Goal: Transaction & Acquisition: Purchase product/service

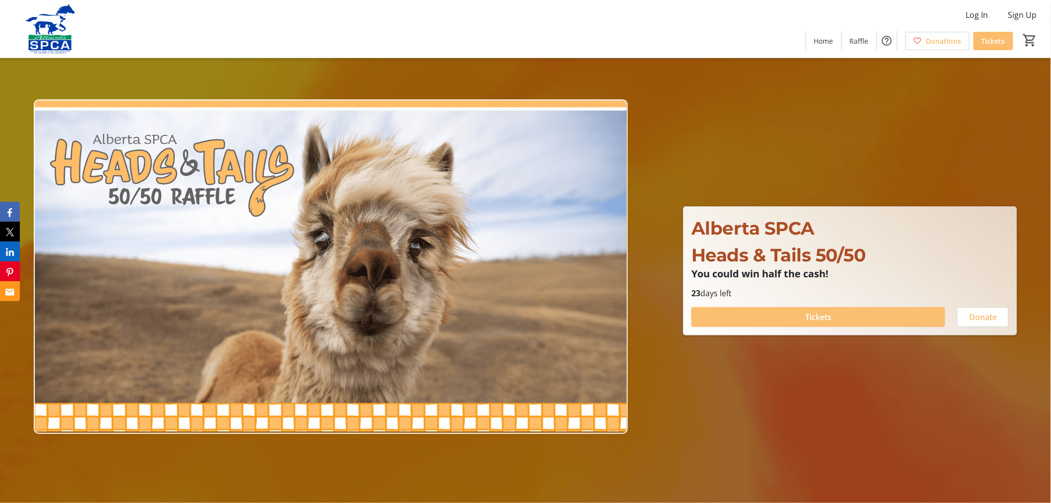
click at [811, 320] on span "Tickets" at bounding box center [818, 317] width 26 height 12
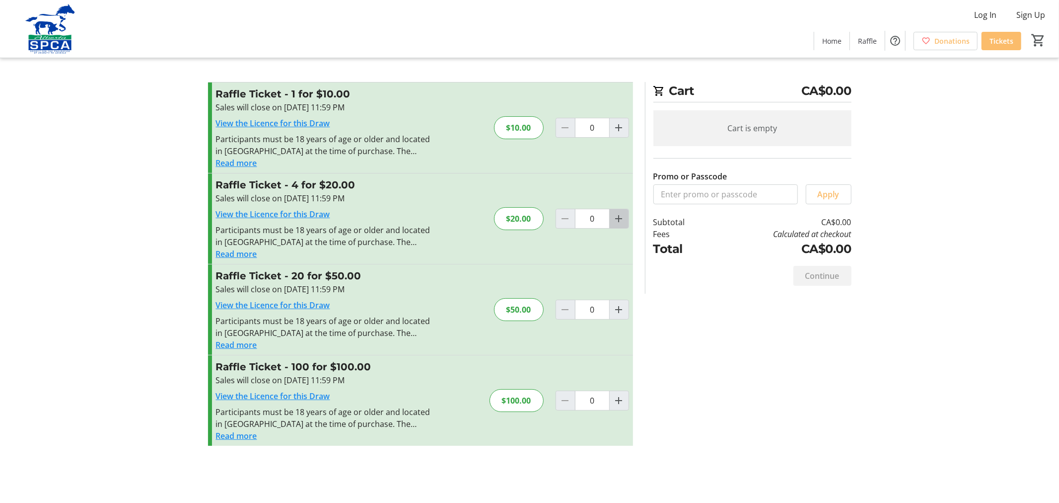
click at [621, 219] on mat-icon "Increment by one" at bounding box center [619, 219] width 12 height 12
type input "1"
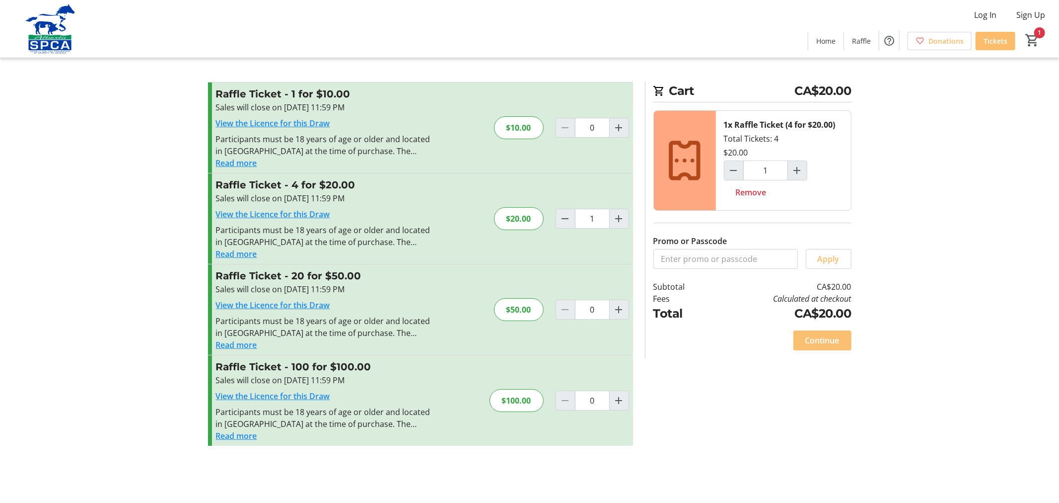
click at [816, 344] on span "Continue" at bounding box center [822, 340] width 34 height 12
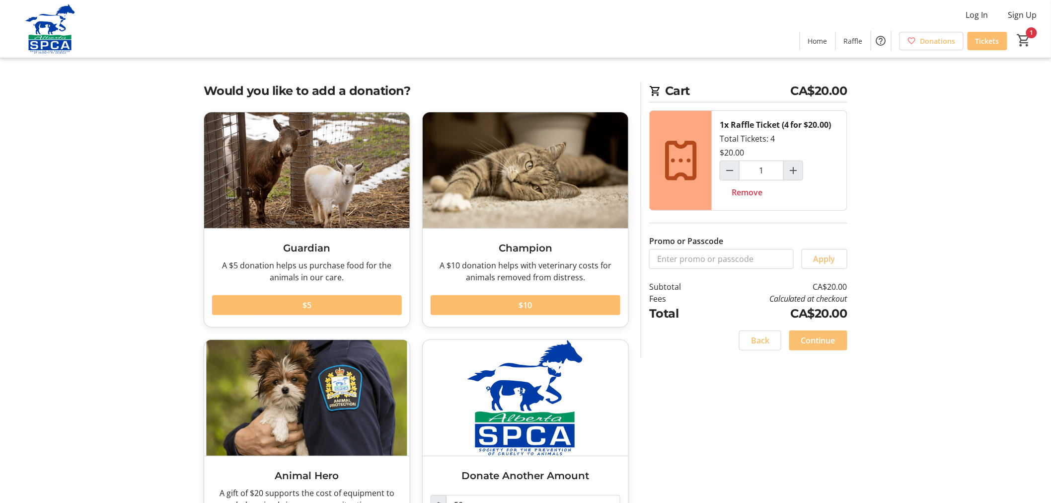
click at [816, 344] on span "Continue" at bounding box center [818, 340] width 34 height 12
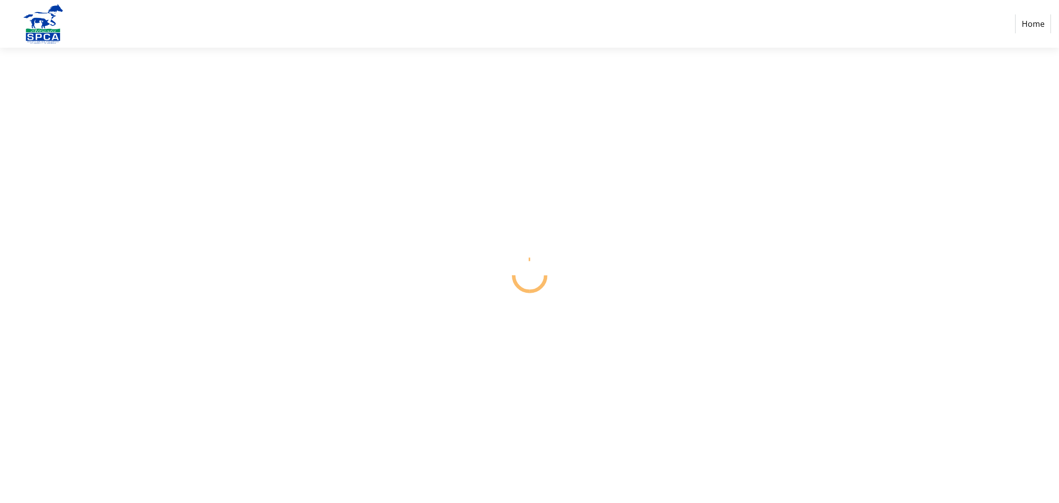
select select "CA"
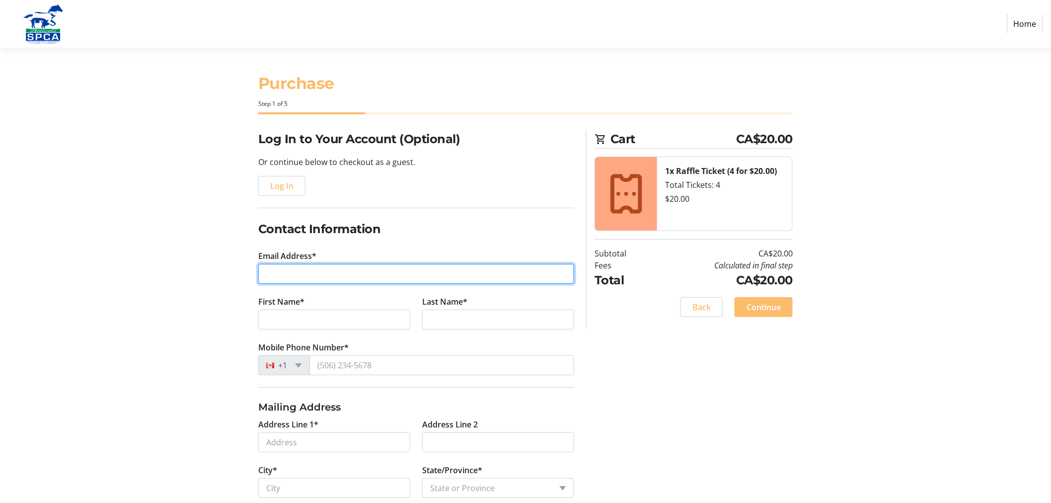
click at [310, 275] on input "Email Address*" at bounding box center [416, 274] width 316 height 20
type input "[EMAIL_ADDRESS][DOMAIN_NAME]"
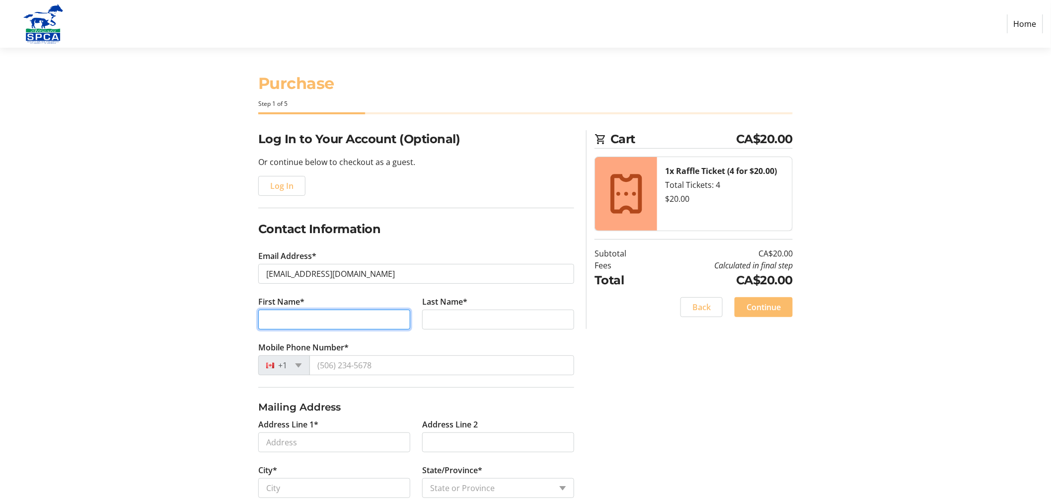
click at [292, 324] on input "First Name*" at bounding box center [334, 319] width 152 height 20
type input "[PERSON_NAME]"
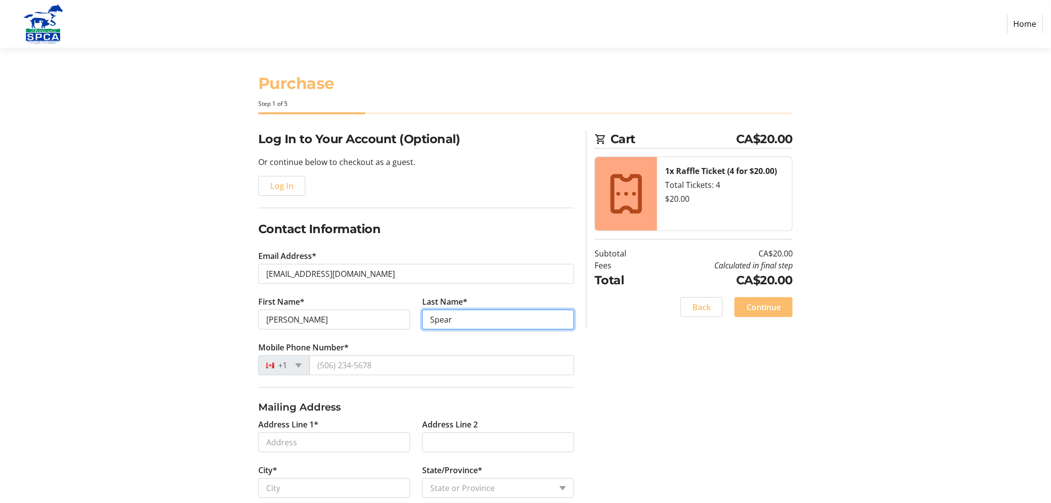
type input "Spear"
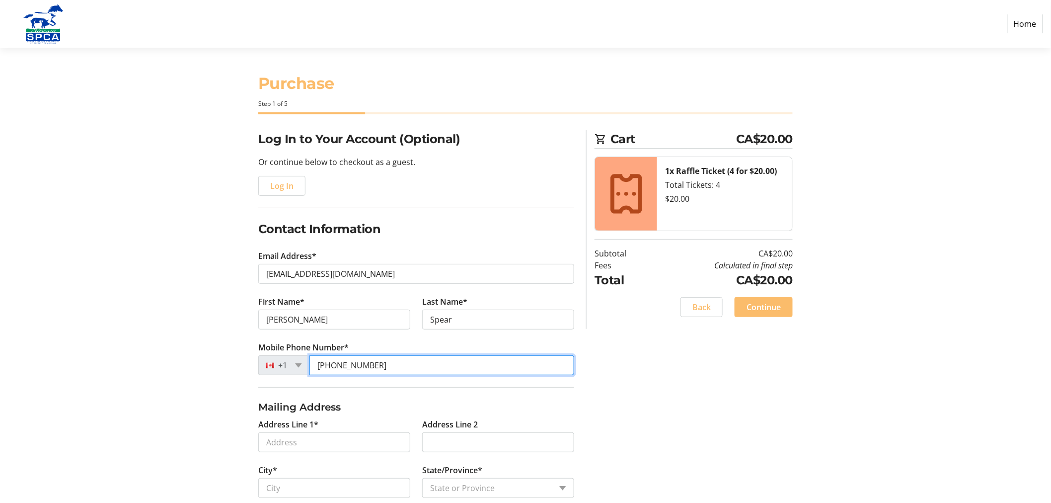
type input "[PHONE_NUMBER]"
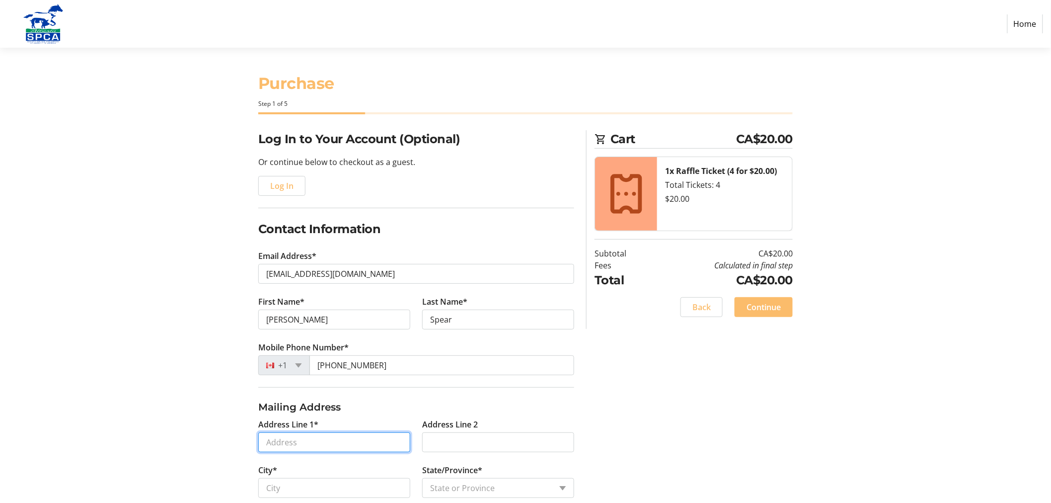
click at [290, 442] on input "Address Line 1*" at bounding box center [334, 442] width 152 height 20
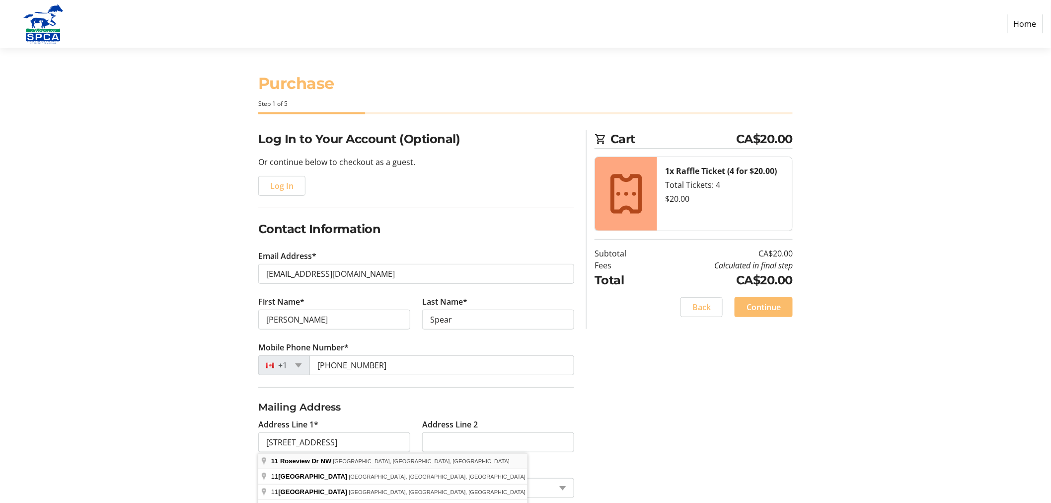
type input "[STREET_ADDRESS]"
type input "[GEOGRAPHIC_DATA]"
select select "AB"
type input "T2K 1N8"
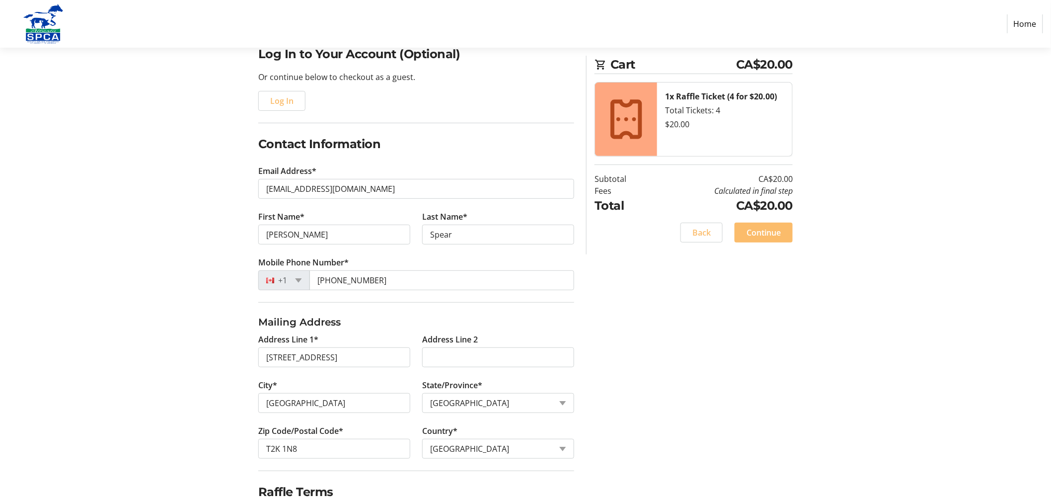
scroll to position [127, 0]
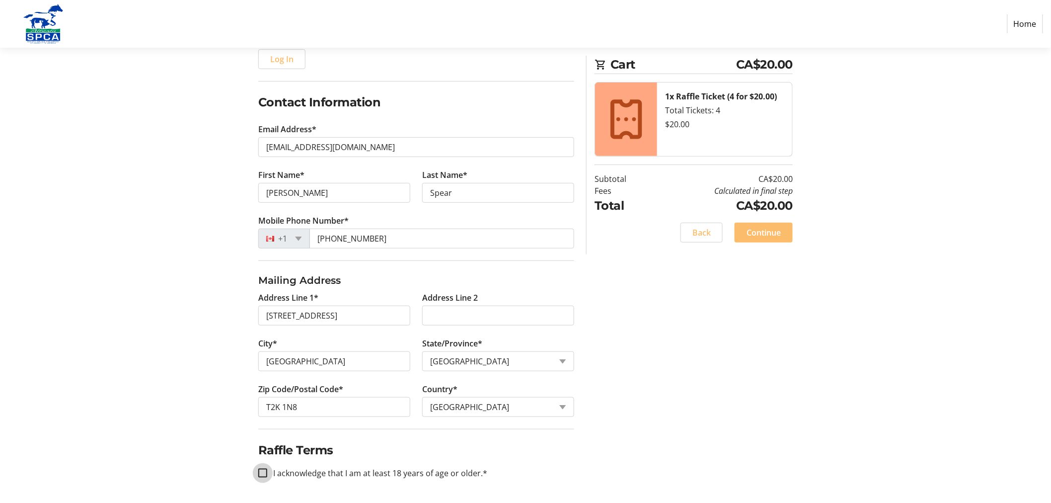
click at [260, 473] on input "I acknowledge that I am at least 18 years of age or older.*" at bounding box center [262, 472] width 9 height 9
checkbox input "true"
click at [772, 232] on span "Continue" at bounding box center [763, 232] width 34 height 12
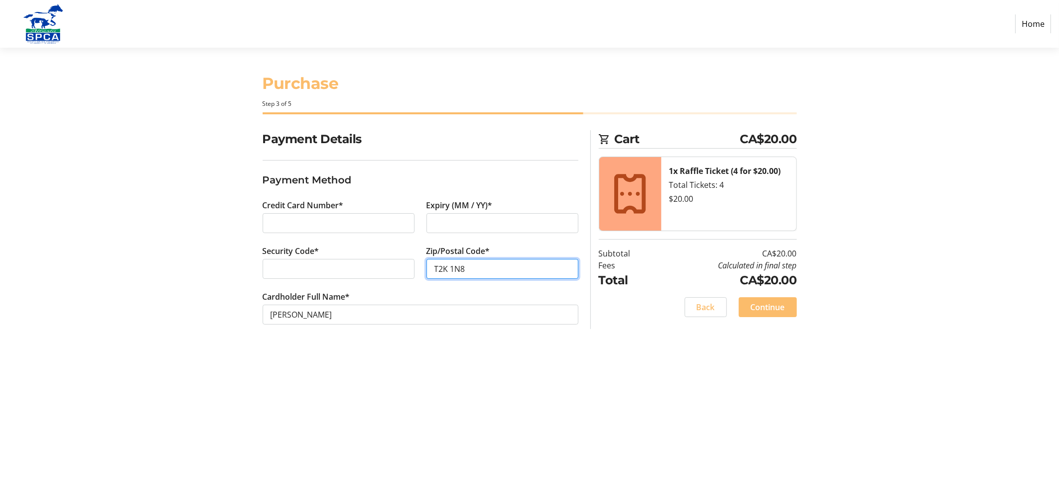
type input "T2K 1N8"
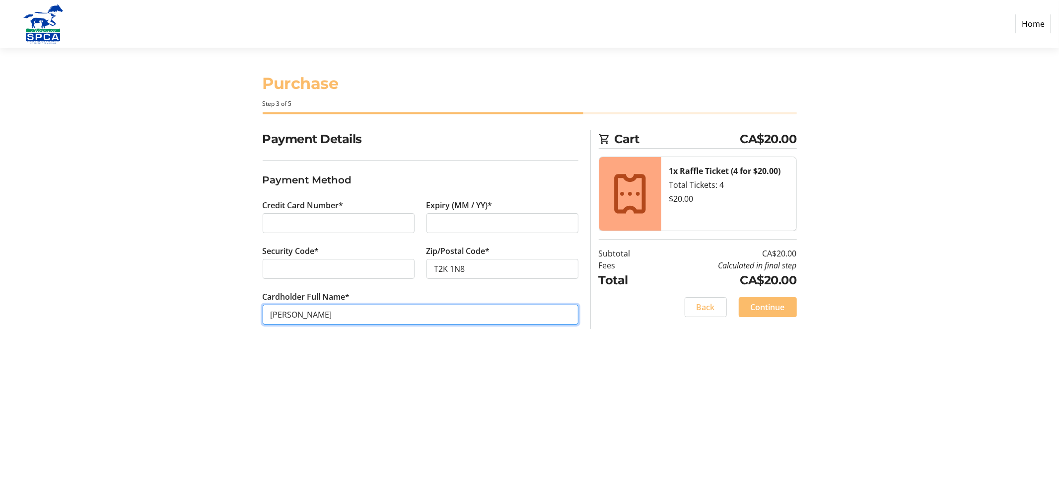
drag, startPoint x: 287, startPoint y: 313, endPoint x: 219, endPoint y: 299, distance: 68.6
click at [219, 299] on div "Payment Details Payment Method Credit Card Number* Expiry (MM / YY)* Security C…" at bounding box center [530, 239] width 656 height 218
type input "[PERSON_NAME]"
click at [776, 309] on span "Continue" at bounding box center [768, 307] width 34 height 12
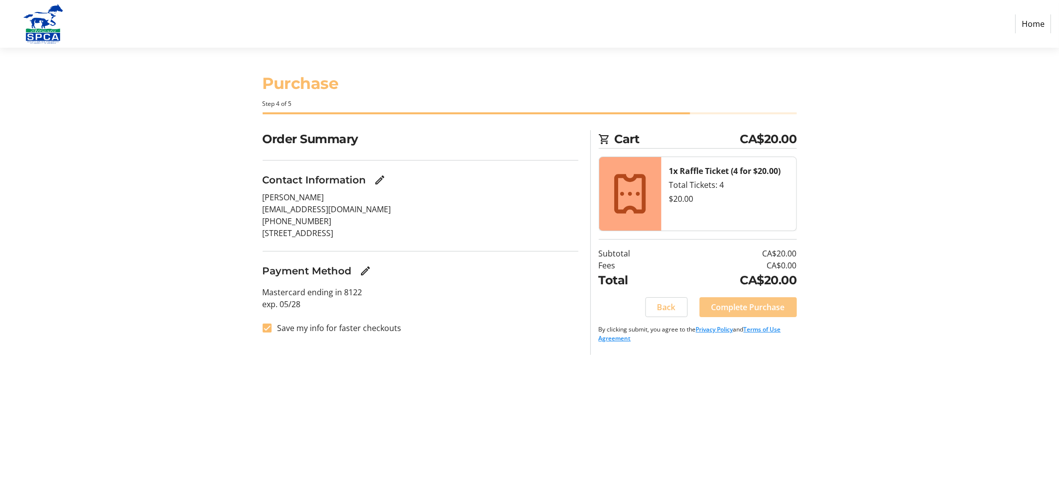
click at [728, 311] on span "Complete Purchase" at bounding box center [748, 307] width 73 height 12
